Goal: Information Seeking & Learning: Learn about a topic

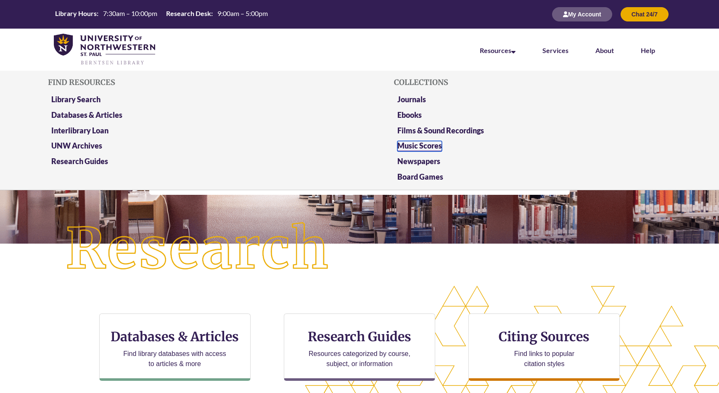
click at [421, 147] on link "Music Scores" at bounding box center [419, 146] width 45 height 11
click at [427, 129] on link "Films & Sound Recordings" at bounding box center [440, 131] width 87 height 11
click at [413, 174] on link "Board Games" at bounding box center [420, 177] width 46 height 11
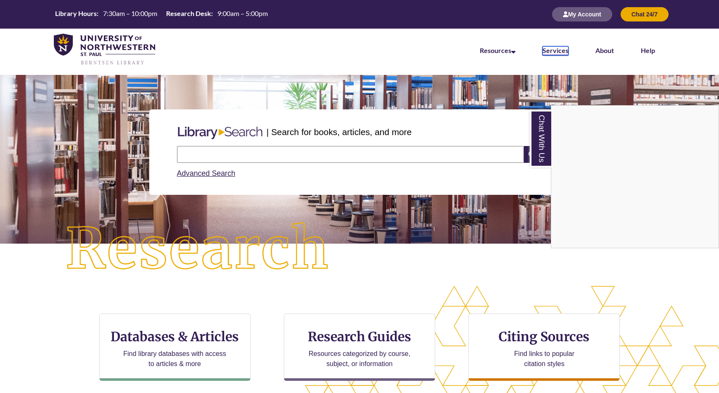
click at [564, 51] on link "Services" at bounding box center [555, 50] width 26 height 9
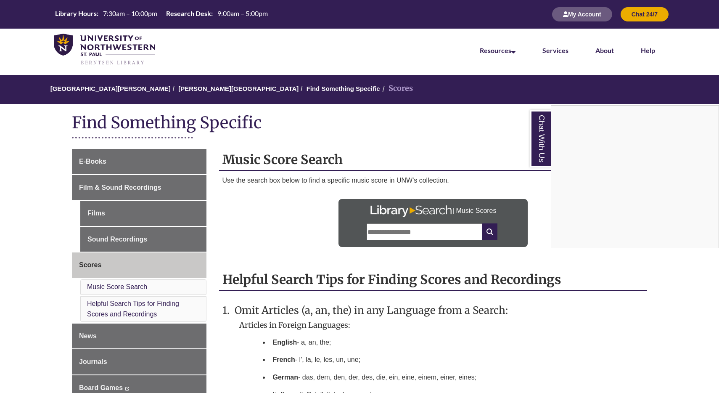
click at [118, 232] on div "Chat With Us" at bounding box center [359, 196] width 719 height 393
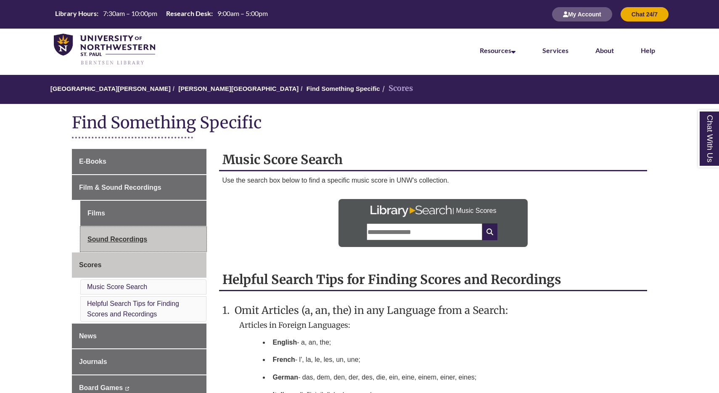
click at [117, 237] on link "Sound Recordings" at bounding box center [143, 239] width 126 height 25
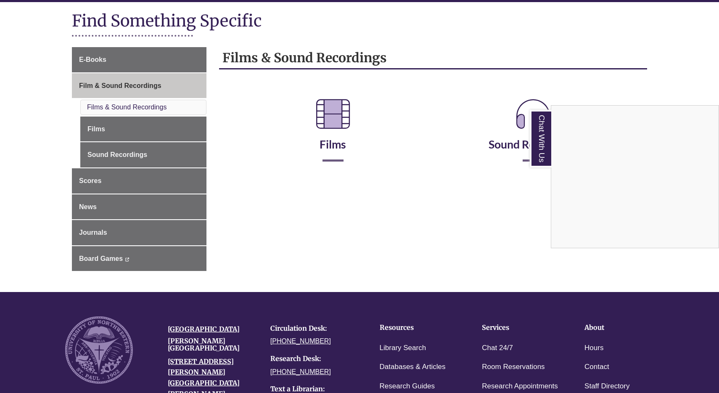
scroll to position [125, 0]
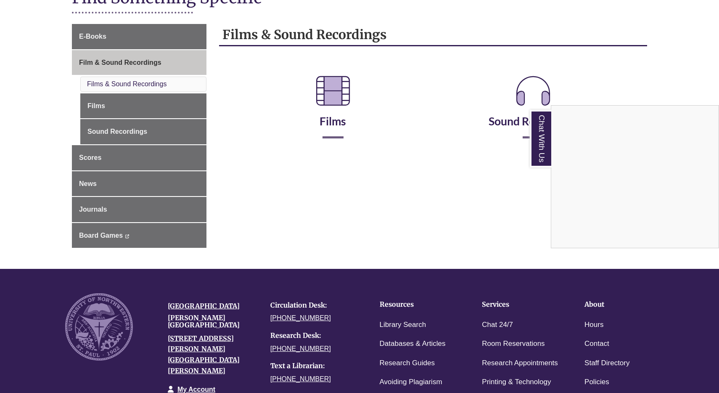
click at [320, 71] on div "Chat With Us" at bounding box center [359, 196] width 719 height 393
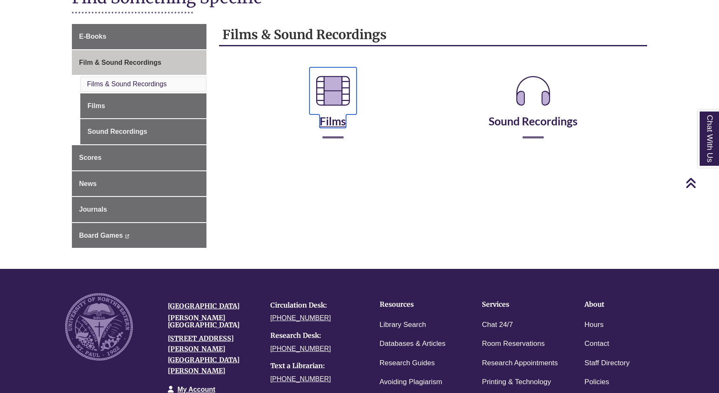
click at [325, 96] on icon at bounding box center [332, 90] width 47 height 47
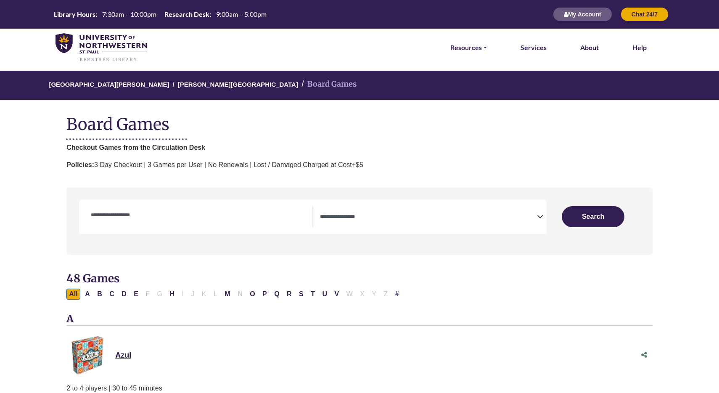
select select "Number of Players"
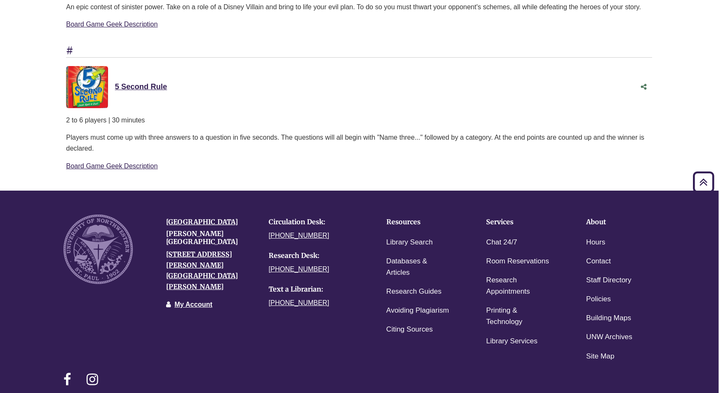
scroll to position [6180, 0]
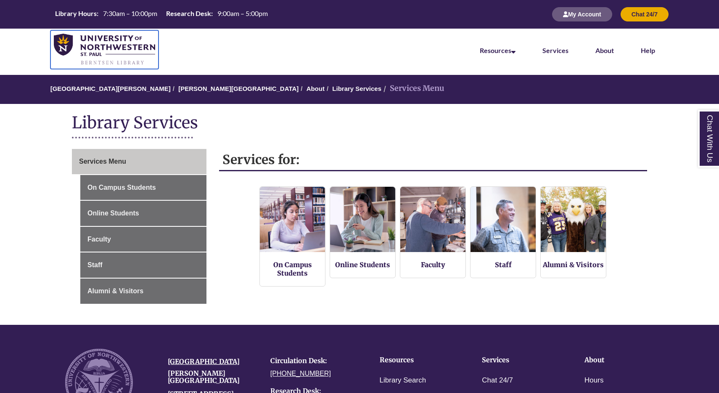
click at [81, 45] on img at bounding box center [104, 50] width 101 height 32
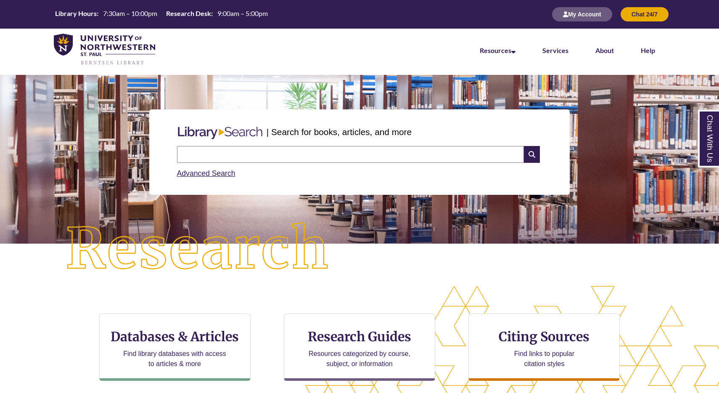
click at [418, 152] on input "text" at bounding box center [350, 154] width 347 height 17
type input "****"
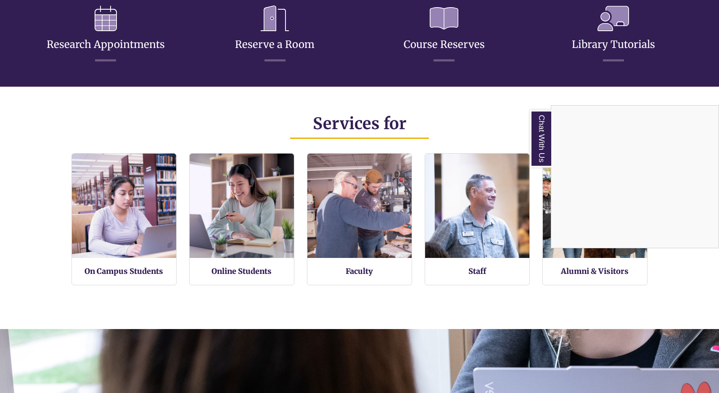
scroll to position [459, 0]
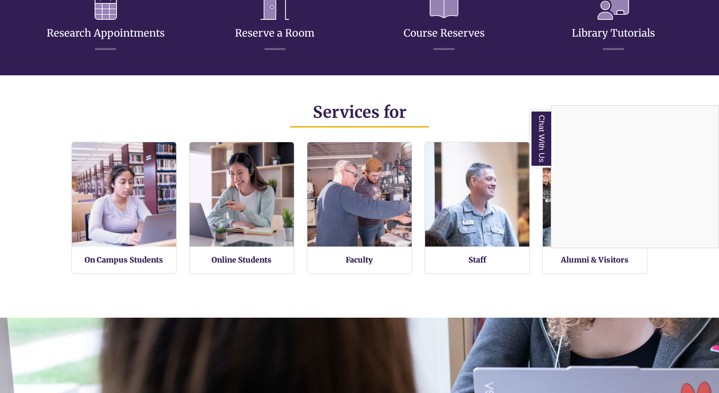
click at [417, 91] on div "Chat With Us" at bounding box center [359, 196] width 719 height 393
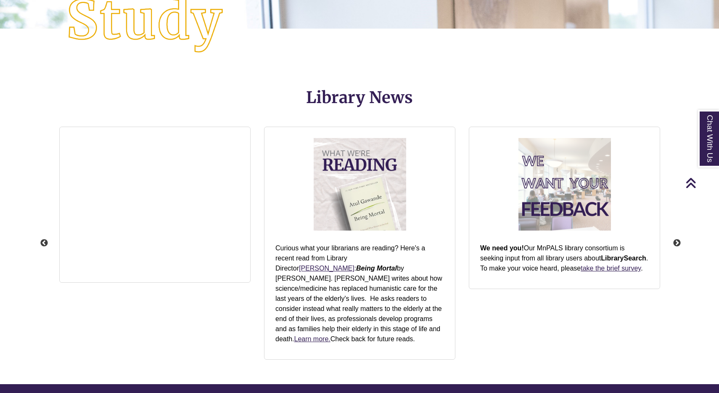
scroll to position [949, 0]
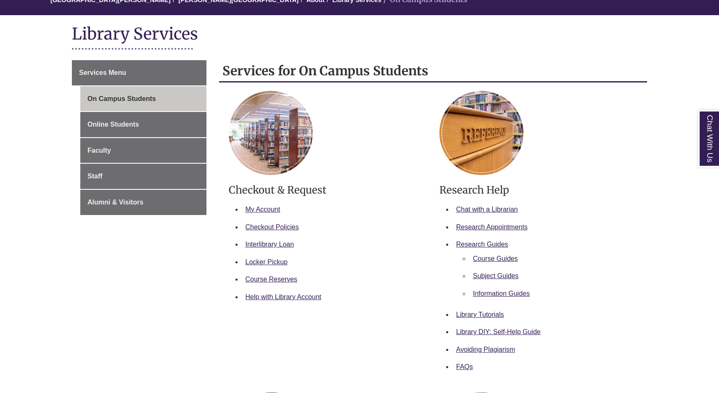
scroll to position [90, 0]
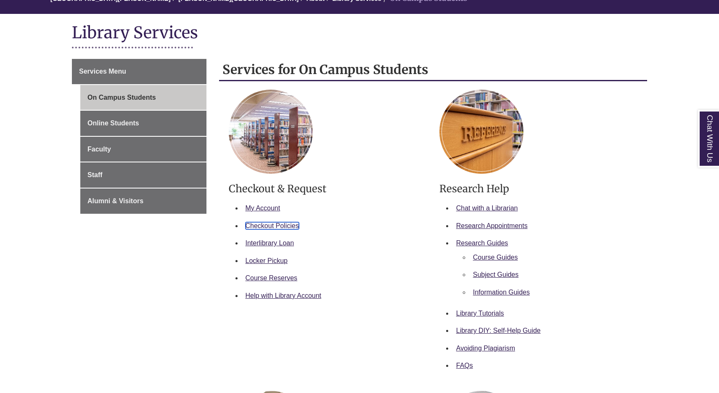
click at [294, 222] on link "Checkout Policies" at bounding box center [271, 225] width 53 height 7
click at [288, 243] on link "Interlibrary Loan" at bounding box center [269, 242] width 49 height 7
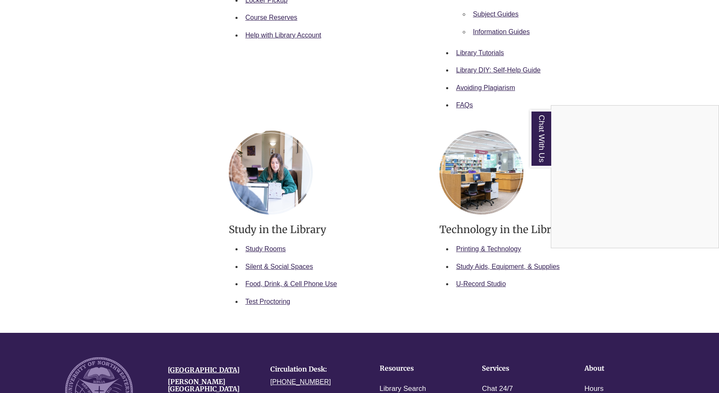
scroll to position [345, 0]
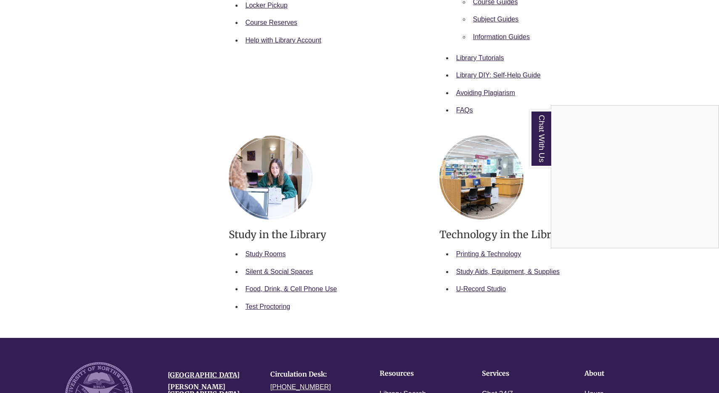
click at [483, 270] on div "Chat With Us" at bounding box center [359, 196] width 719 height 393
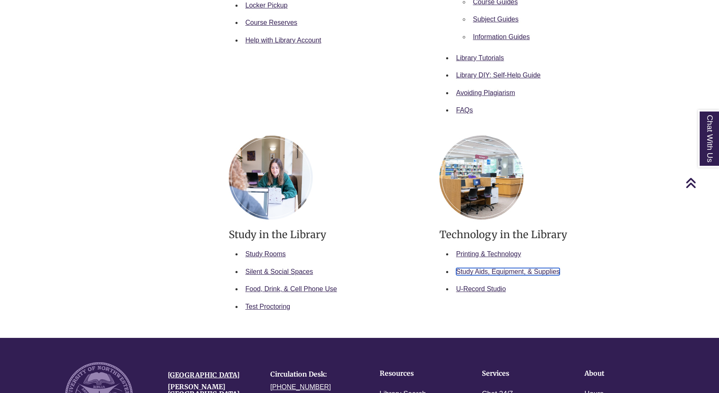
click at [480, 272] on link "Study Aids, Equipment, & Supplies" at bounding box center [507, 271] width 103 height 7
click at [289, 289] on link "Food, Drink, & Cell Phone Use" at bounding box center [291, 288] width 92 height 7
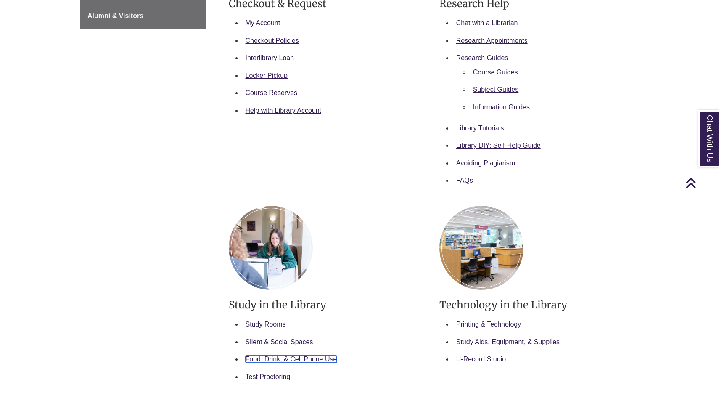
scroll to position [246, 0]
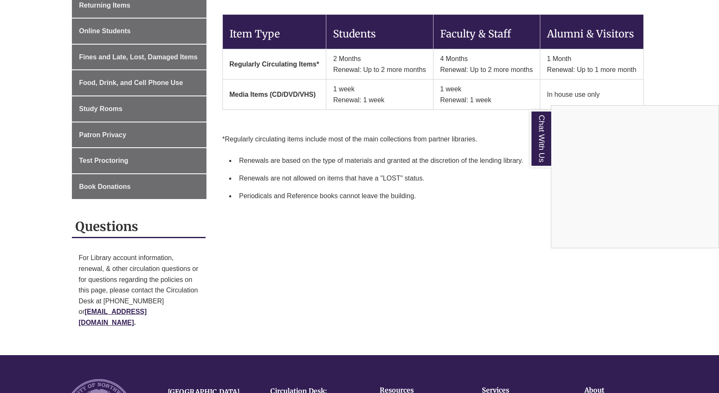
scroll to position [183, 0]
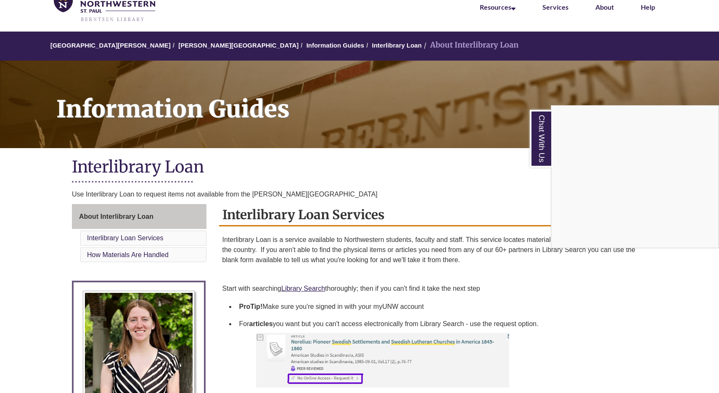
scroll to position [45, 0]
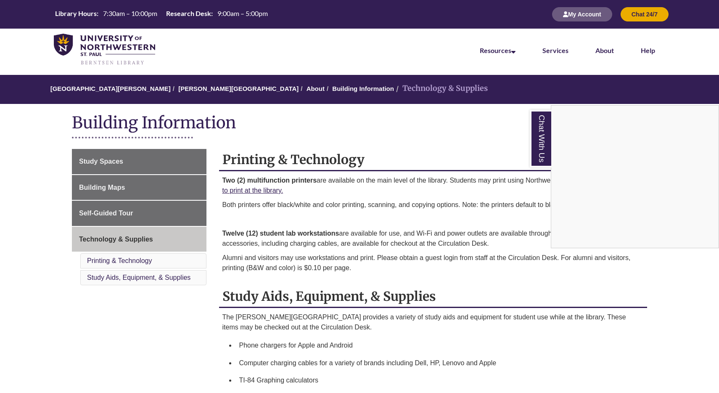
scroll to position [285, 0]
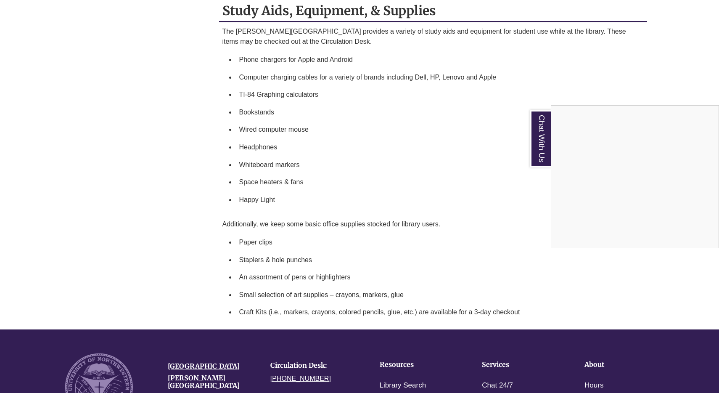
click at [484, 152] on div "Chat With Us" at bounding box center [359, 196] width 719 height 393
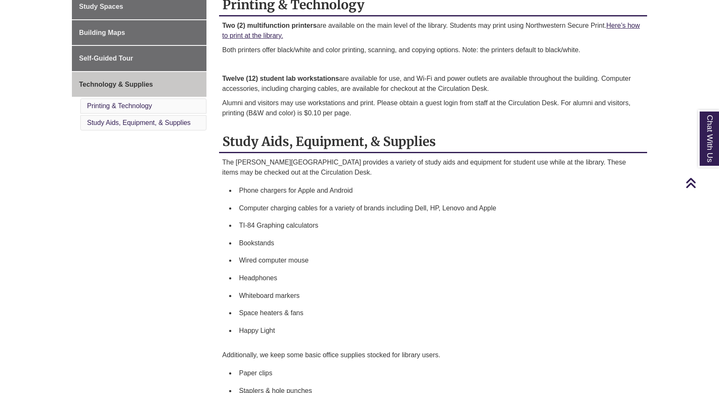
scroll to position [151, 0]
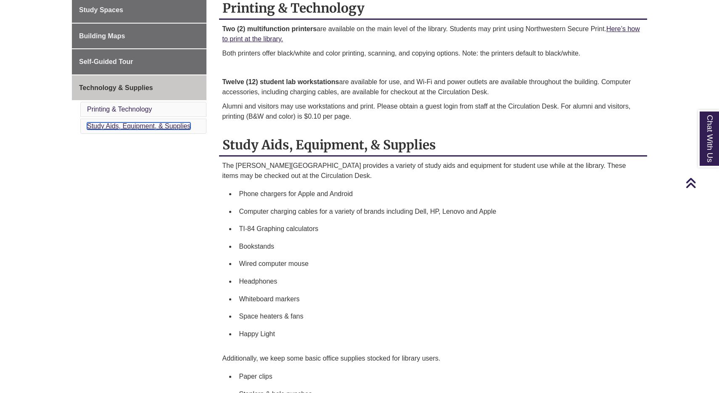
click at [180, 129] on link "Study Aids, Equipment, & Supplies" at bounding box center [138, 125] width 103 height 7
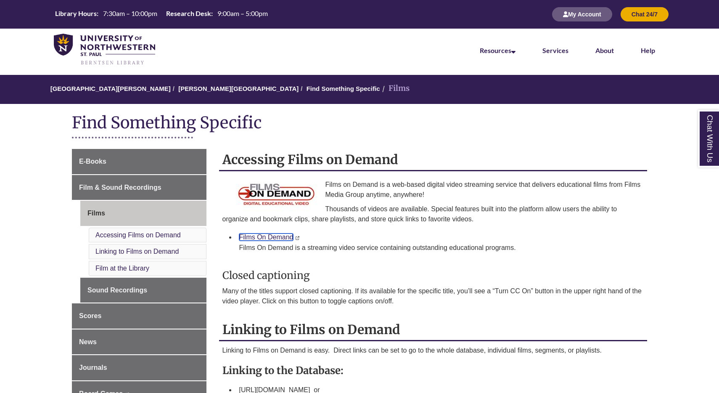
click at [267, 235] on link "Films On Demand" at bounding box center [266, 236] width 54 height 7
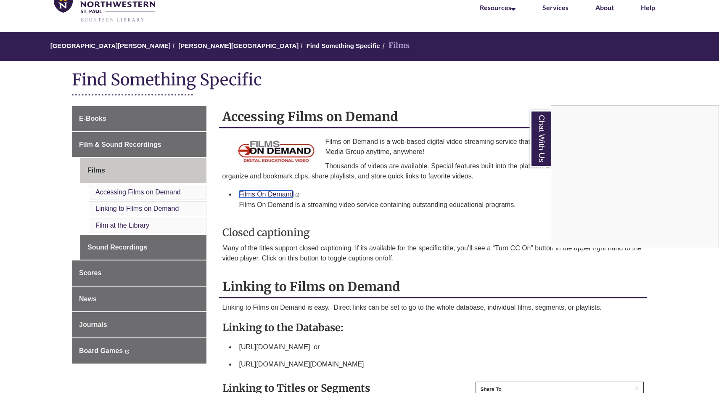
scroll to position [66, 0]
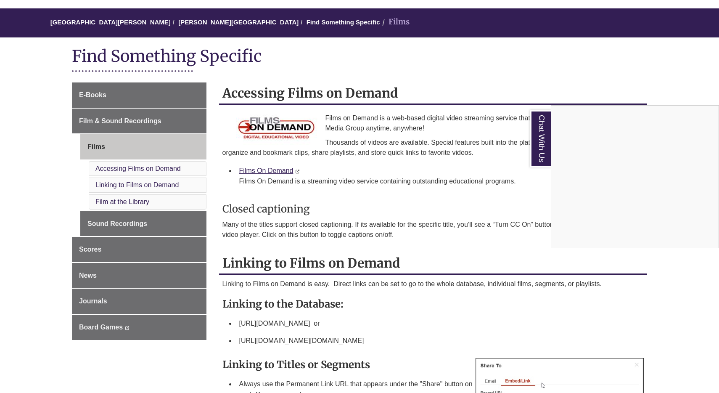
click at [496, 160] on div "Chat With Us" at bounding box center [359, 196] width 719 height 393
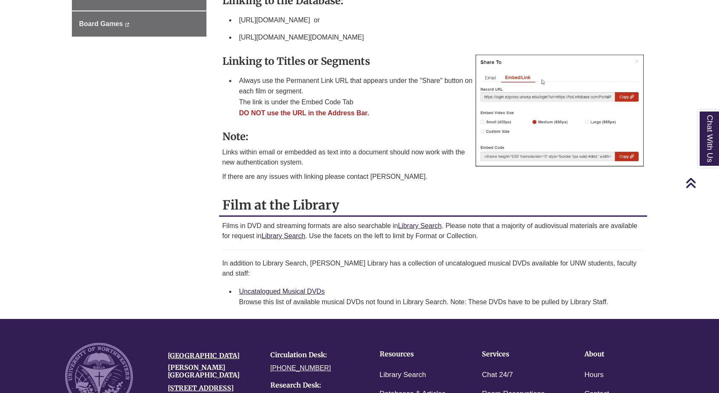
scroll to position [371, 0]
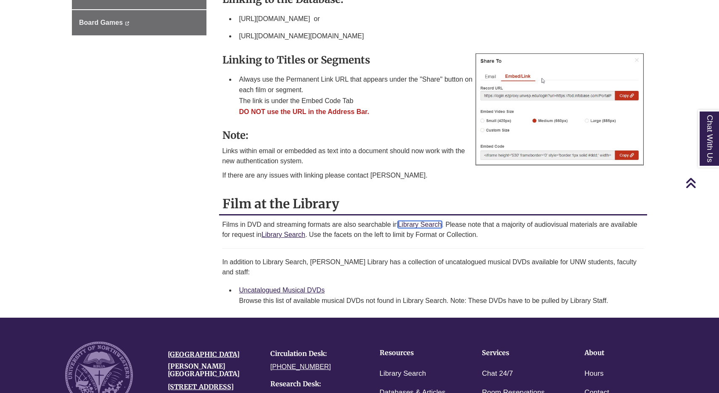
click at [409, 225] on link "Library Search" at bounding box center [420, 224] width 44 height 7
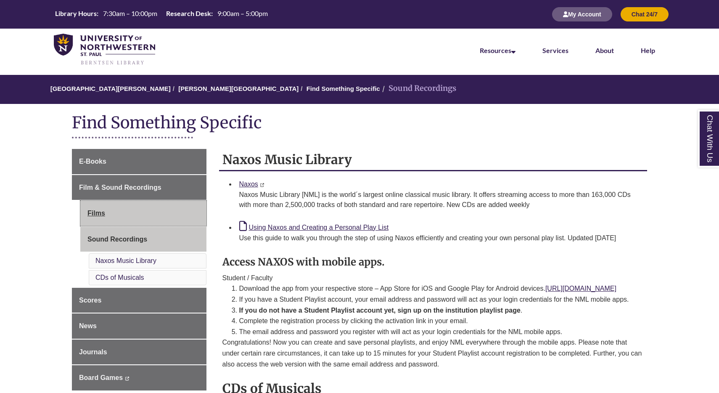
click at [105, 217] on link "Films" at bounding box center [143, 212] width 126 height 25
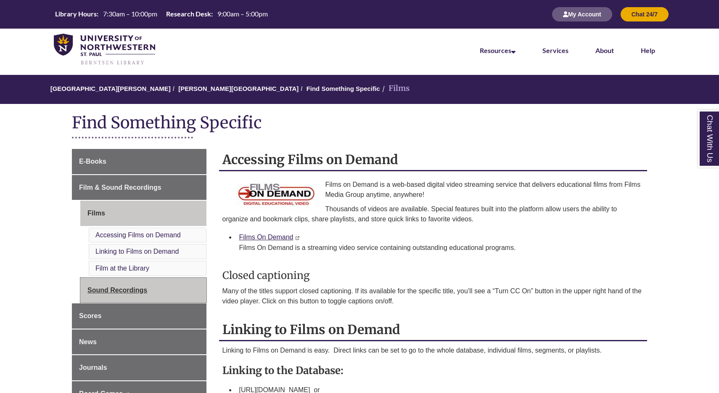
click at [116, 287] on link "Sound Recordings" at bounding box center [143, 289] width 126 height 25
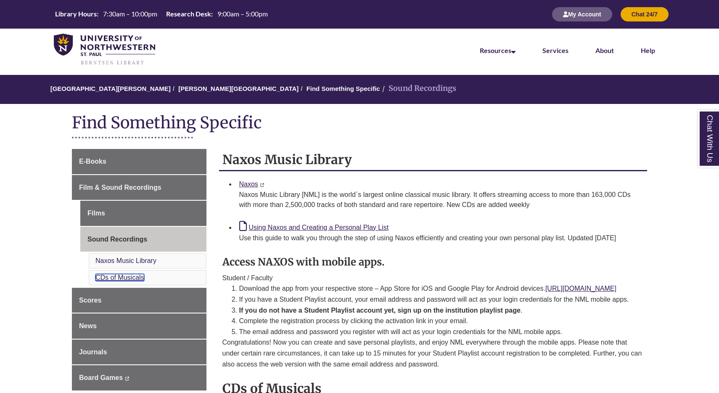
click at [124, 279] on link "CDs of Musicals" at bounding box center [119, 277] width 49 height 7
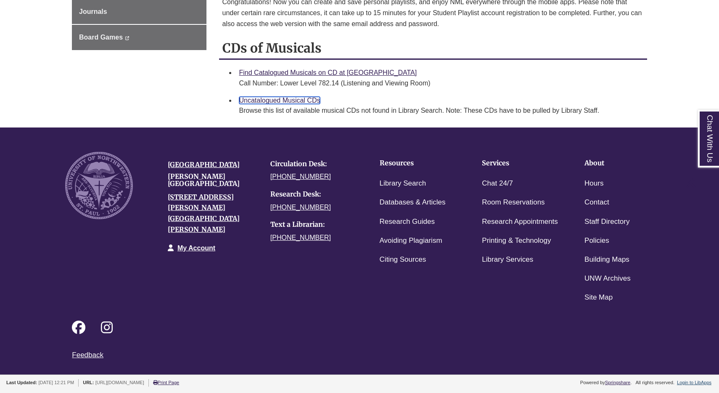
click at [272, 99] on link "Uncatalogued Musical CDs" at bounding box center [279, 100] width 81 height 7
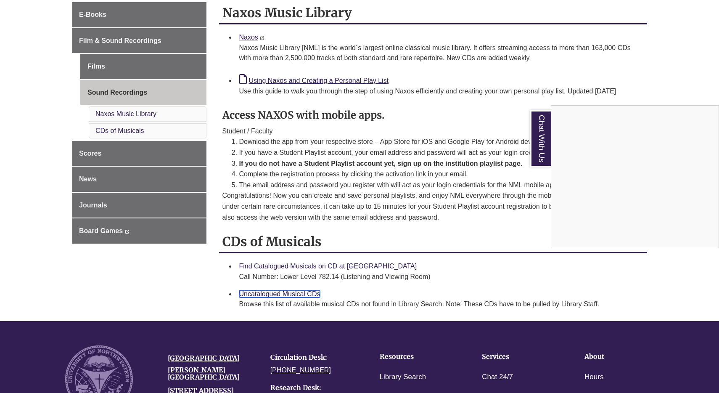
scroll to position [145, 0]
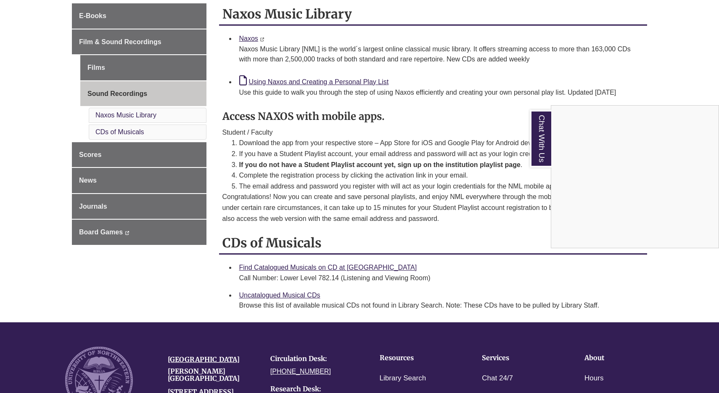
click at [97, 71] on div "Chat With Us" at bounding box center [359, 196] width 719 height 393
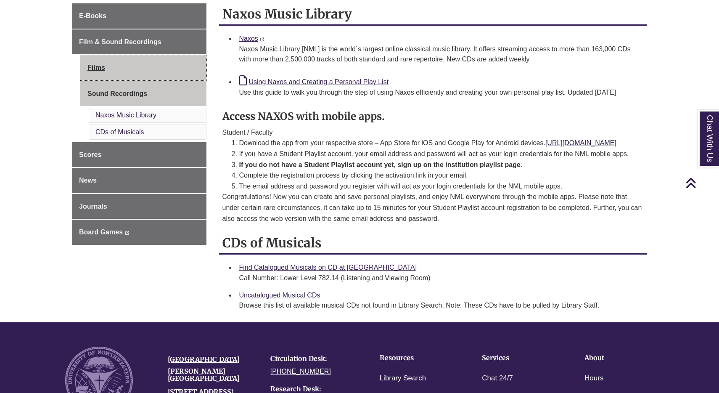
click at [98, 70] on link "Films" at bounding box center [143, 67] width 126 height 25
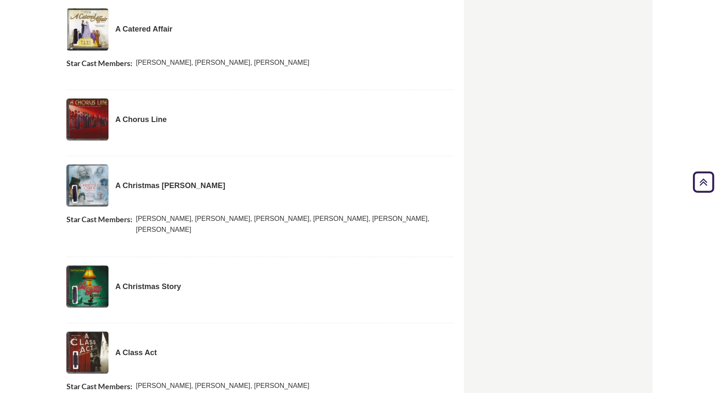
scroll to position [417, 0]
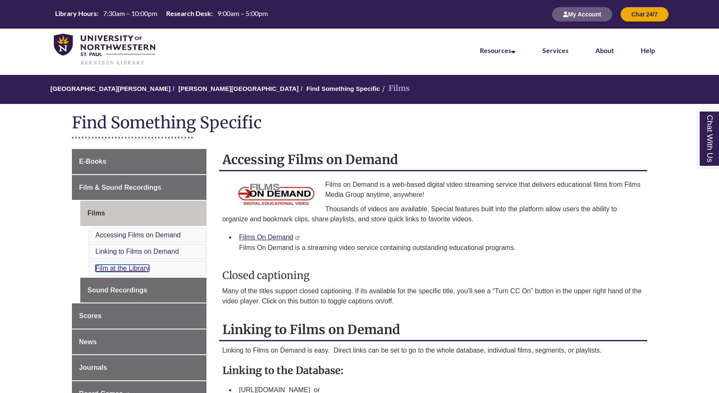
click at [142, 268] on link "Film at the Library" at bounding box center [122, 267] width 54 height 7
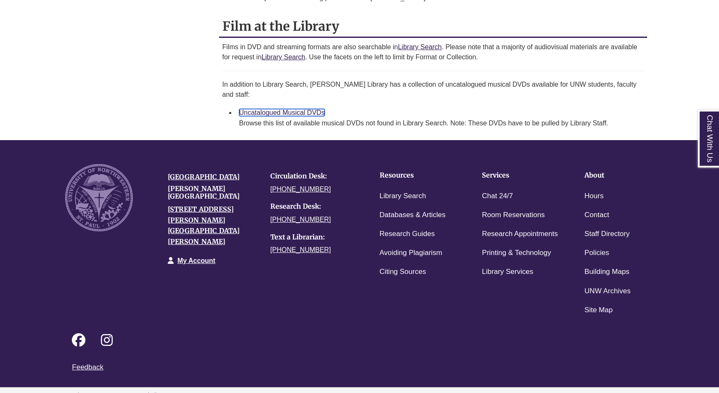
click at [285, 109] on link "Uncatalogued Musical DVDs" at bounding box center [282, 112] width 86 height 7
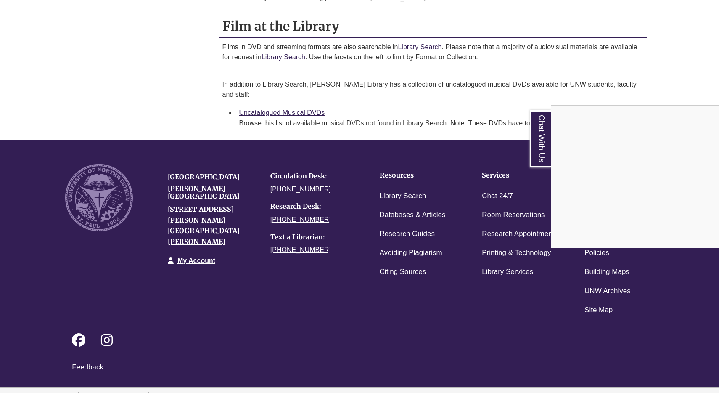
click at [381, 66] on div "Chat With Us" at bounding box center [359, 196] width 719 height 393
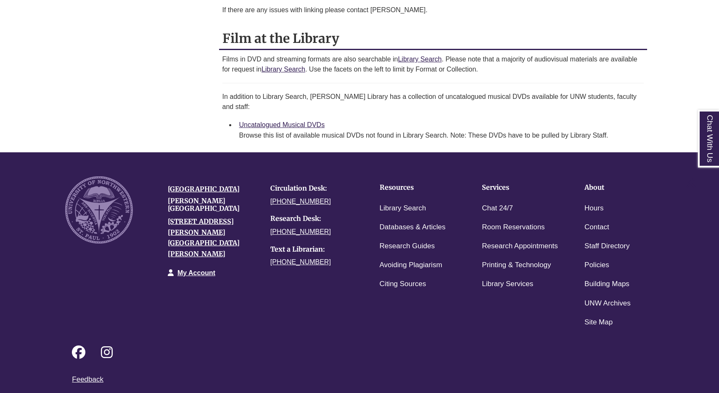
scroll to position [535, 0]
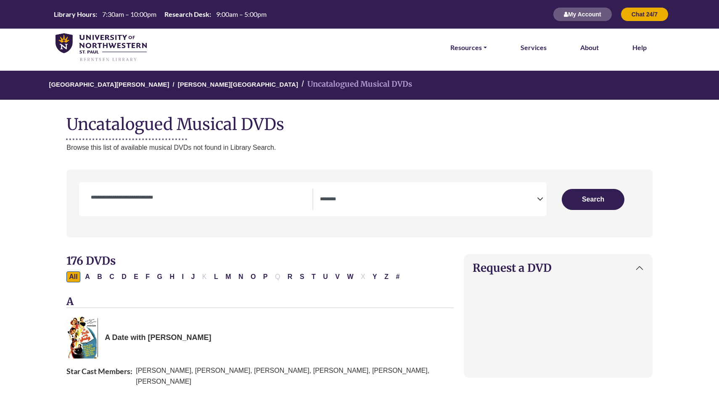
select select "Database Subject Filter"
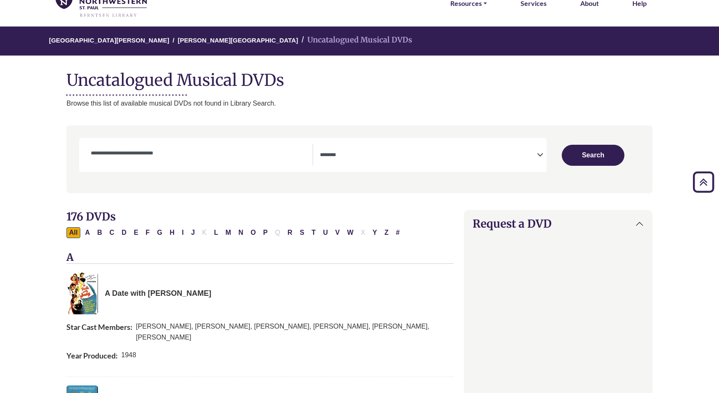
scroll to position [39, 0]
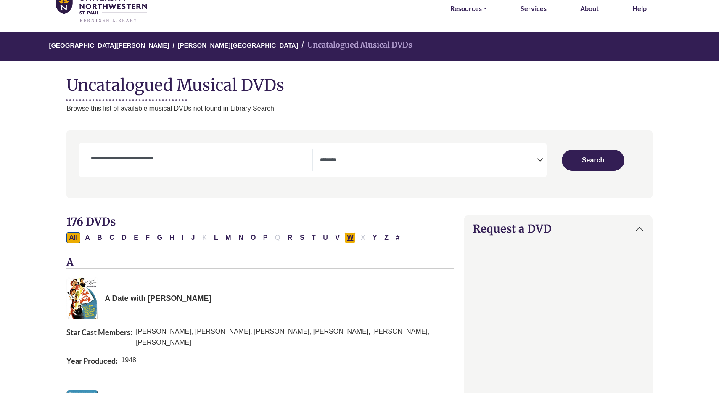
click at [350, 235] on button "W" at bounding box center [349, 237] width 11 height 11
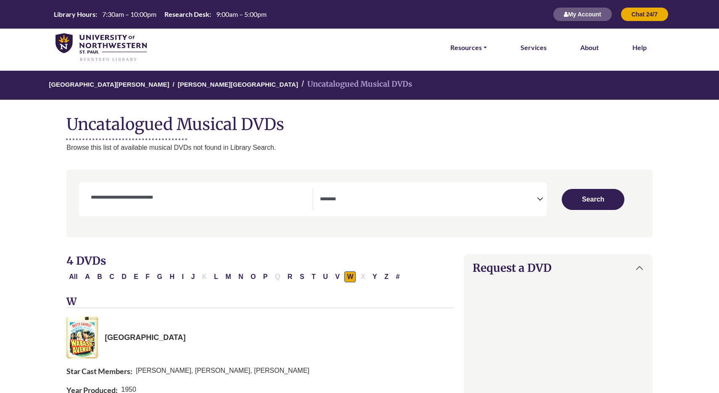
click at [221, 273] on div "All A B C D E F G H I J K L M N O P Q R S T U V W X Y Z #" at bounding box center [234, 275] width 336 height 7
click at [219, 273] on button "L" at bounding box center [215, 276] width 9 height 11
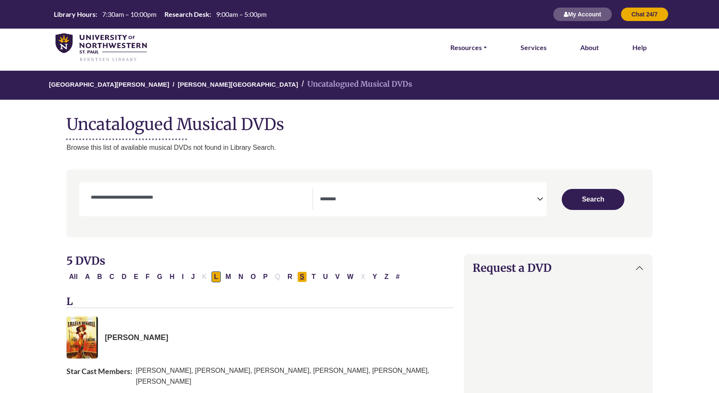
click at [299, 276] on button "S" at bounding box center [302, 276] width 10 height 11
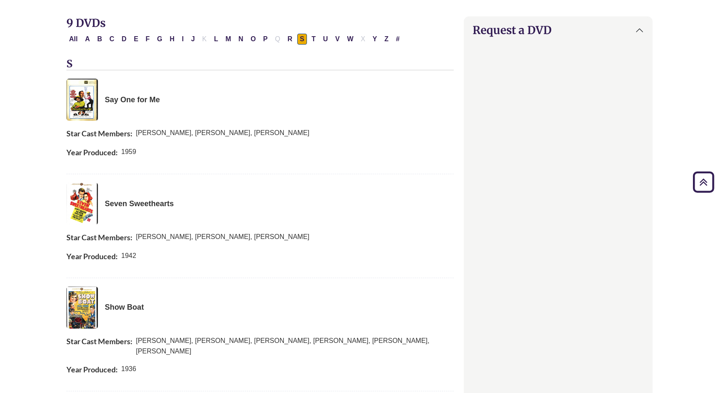
scroll to position [157, 0]
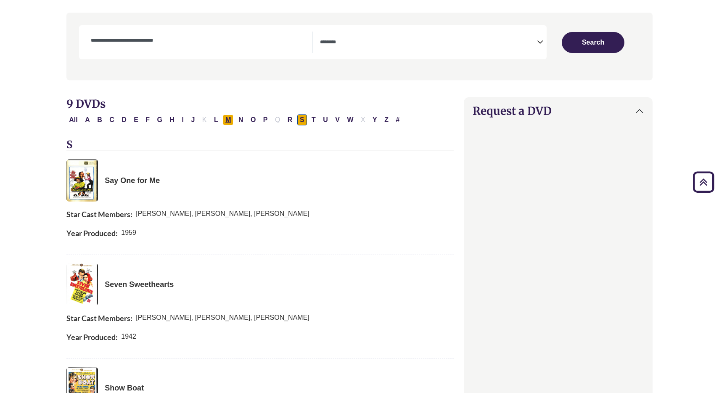
click at [226, 121] on button "M" at bounding box center [228, 119] width 11 height 11
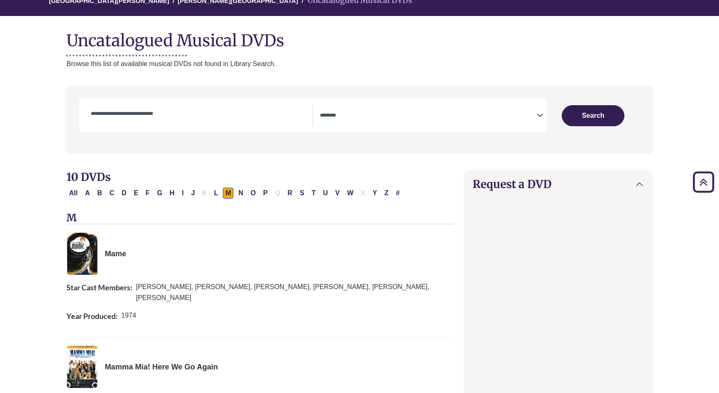
scroll to position [79, 0]
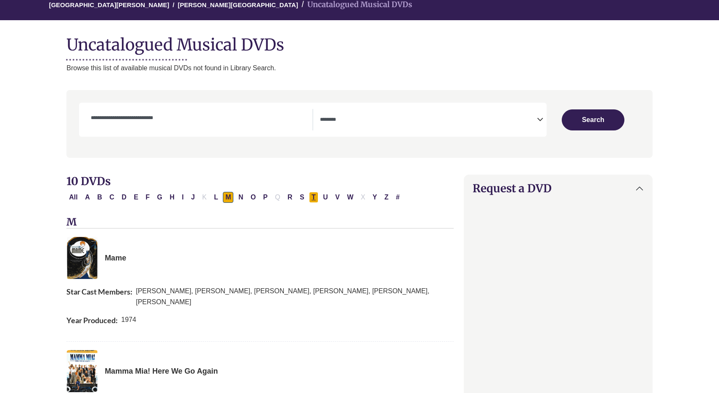
click at [312, 195] on button "T" at bounding box center [313, 197] width 9 height 11
